Goal: Task Accomplishment & Management: Use online tool/utility

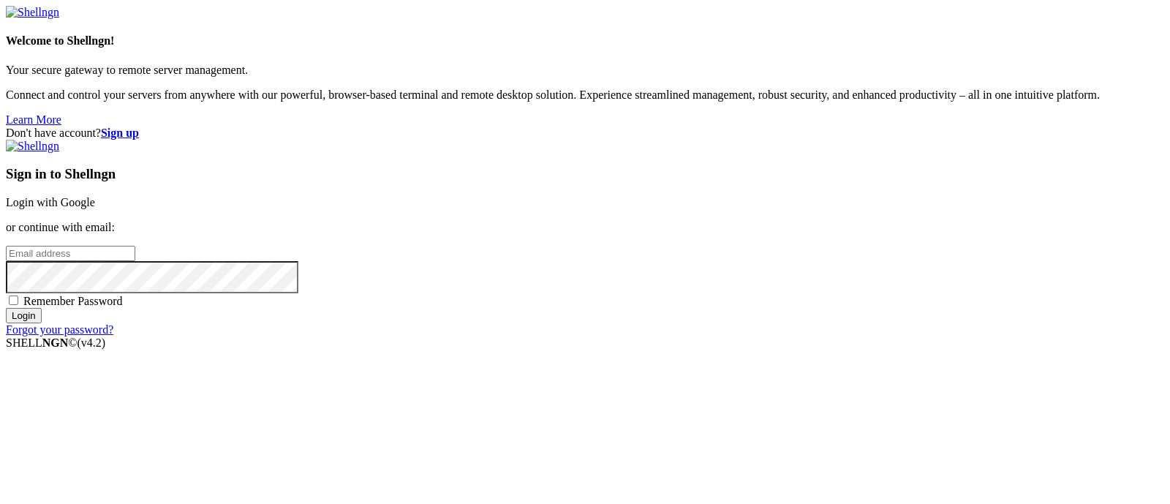
click at [95, 196] on link "Login with Google" at bounding box center [50, 202] width 89 height 12
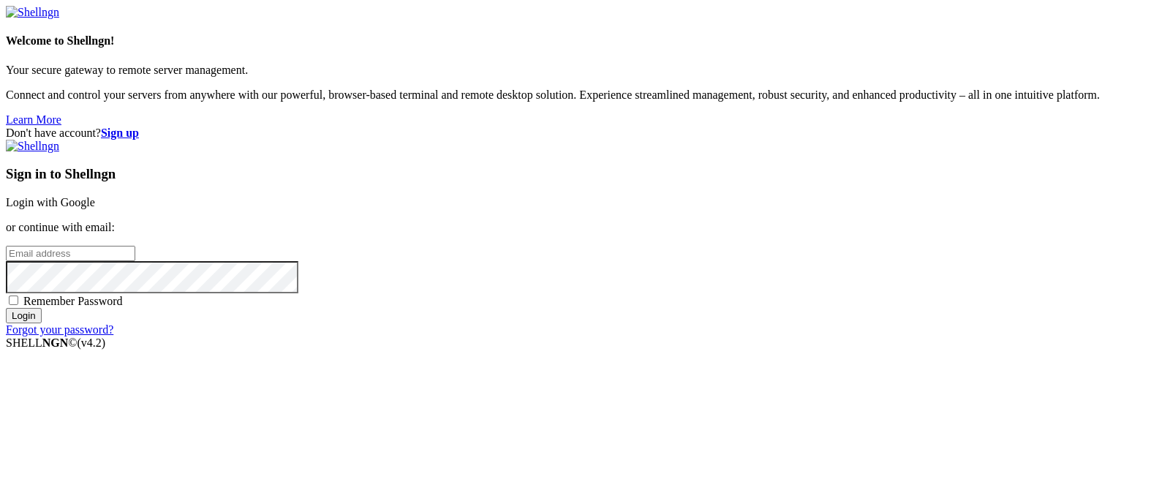
click at [95, 196] on link "Login with Google" at bounding box center [50, 202] width 89 height 12
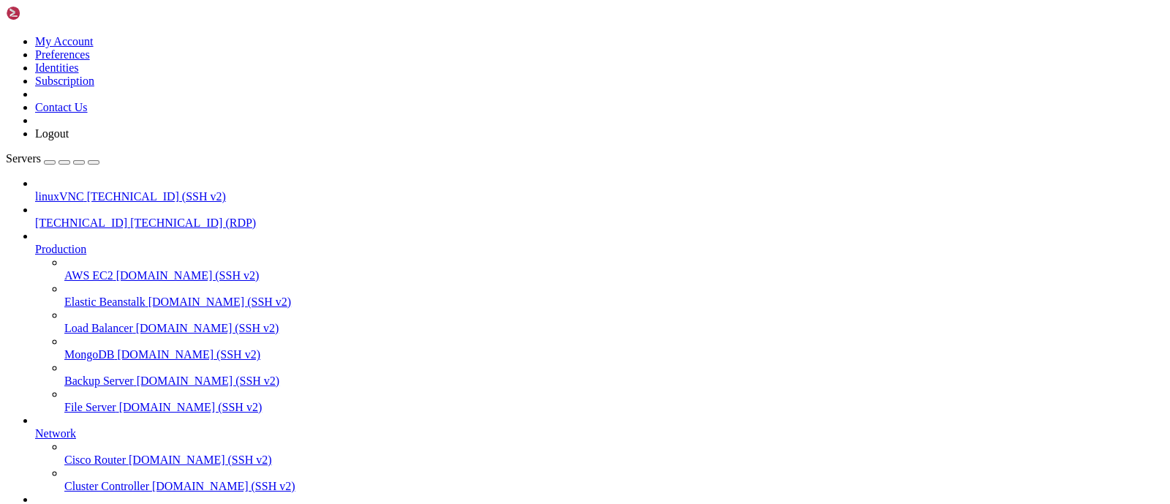
drag, startPoint x: 988, startPoint y: 1043, endPoint x: 992, endPoint y: 1127, distance: 84.2
drag, startPoint x: 985, startPoint y: 1075, endPoint x: 988, endPoint y: 1133, distance: 58.6
